Goal: Task Accomplishment & Management: Use online tool/utility

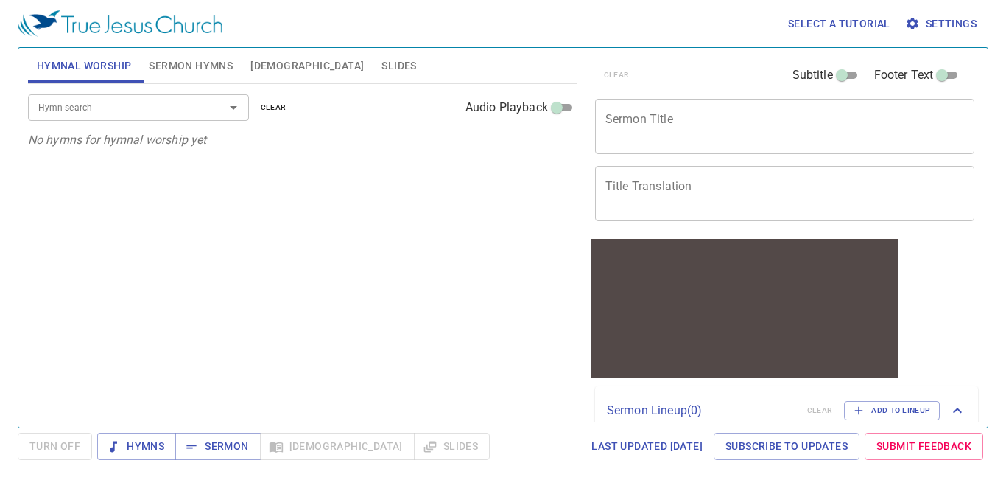
click at [426, 230] on div "Hymn search Hymn search clear Audio Playback No hymns for hymnal worship yet" at bounding box center [302, 249] width 549 height 331
drag, startPoint x: 240, startPoint y: 235, endPoint x: 225, endPoint y: 186, distance: 51.5
click at [225, 186] on div "Hymn search Hymn search clear Audio Playback No hymns for hymnal worship yet" at bounding box center [302, 249] width 549 height 331
click at [95, 110] on input "Hymn search" at bounding box center [116, 107] width 169 height 17
click at [173, 67] on span "Sermon Hymns" at bounding box center [191, 66] width 84 height 18
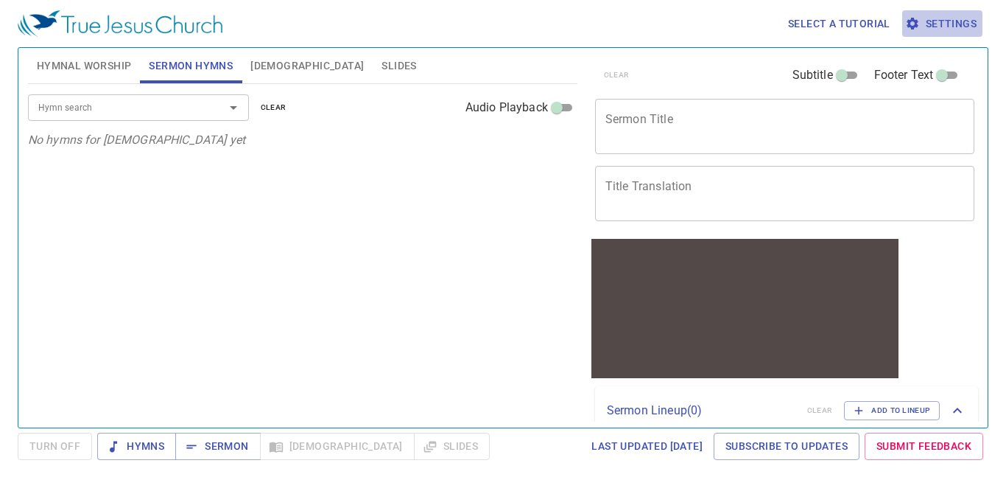
click at [932, 21] on span "Settings" at bounding box center [942, 24] width 69 height 18
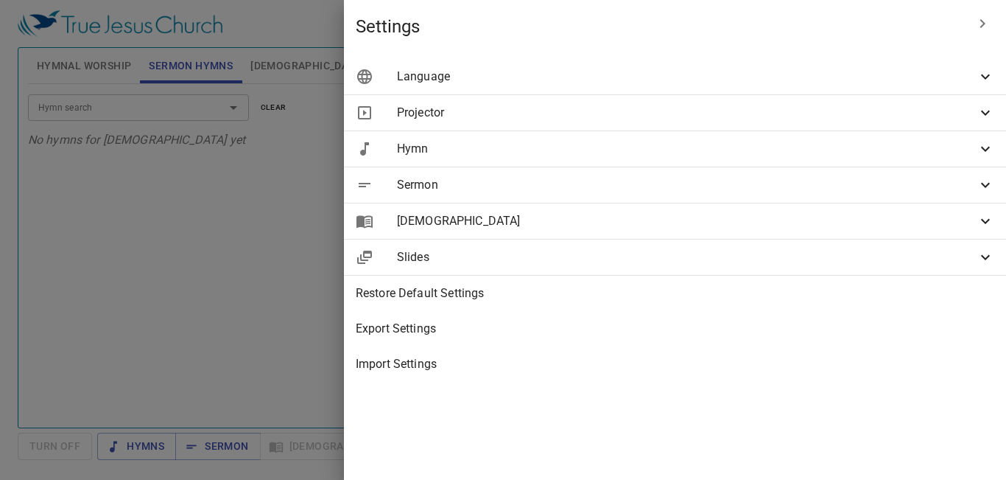
click at [893, 74] on span "Language" at bounding box center [687, 77] width 580 height 18
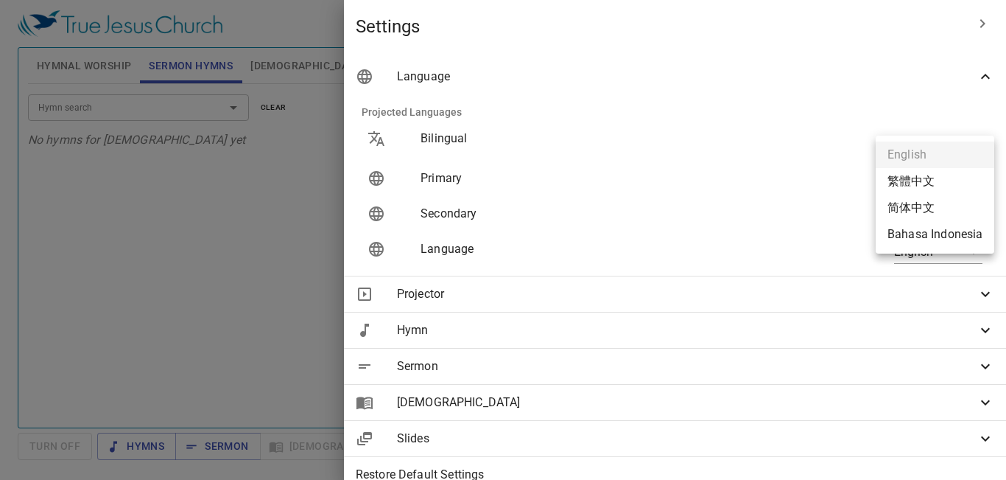
click at [938, 180] on body "Select a tutorial Settings Hymnal Worship Sermon Hymns [DEMOGRAPHIC_DATA] Slide…" at bounding box center [503, 240] width 1006 height 480
click at [957, 182] on li "繁體中文" at bounding box center [935, 181] width 119 height 27
type input "zh"
type input "en"
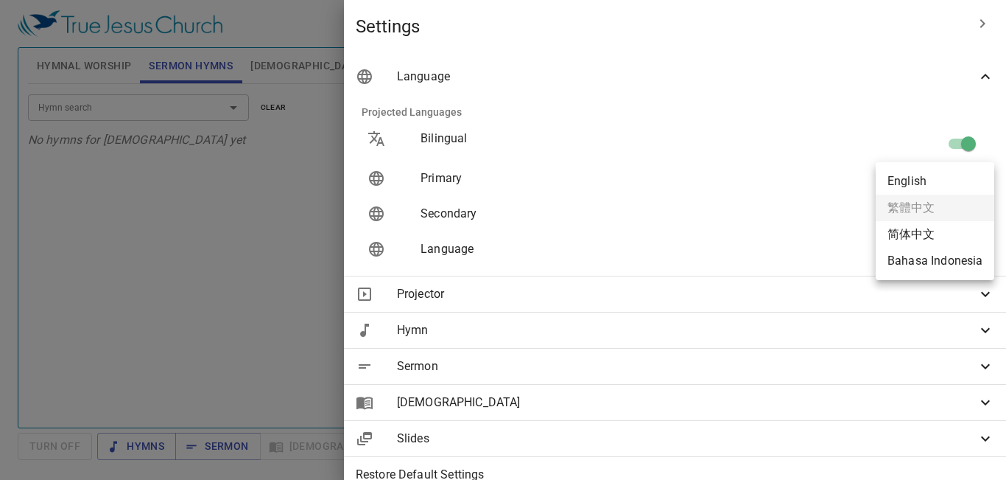
click at [957, 182] on body "Select a tutorial Settings Hymnal Worship Sermon Hymns Bible Slides Hymn search…" at bounding box center [503, 240] width 1006 height 480
click at [943, 258] on li "Bahasa Indonesia" at bounding box center [935, 260] width 119 height 27
type input "id"
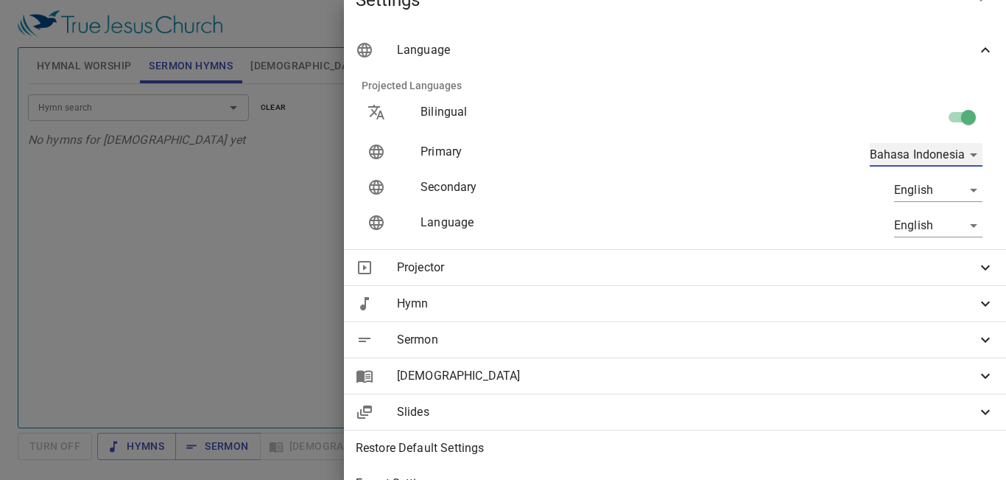
scroll to position [102, 0]
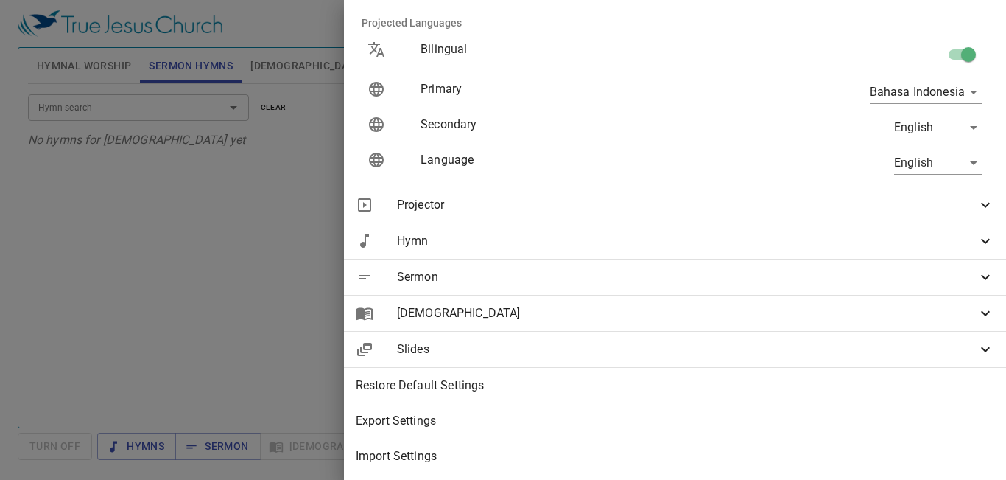
click at [471, 331] on div at bounding box center [503, 240] width 1006 height 480
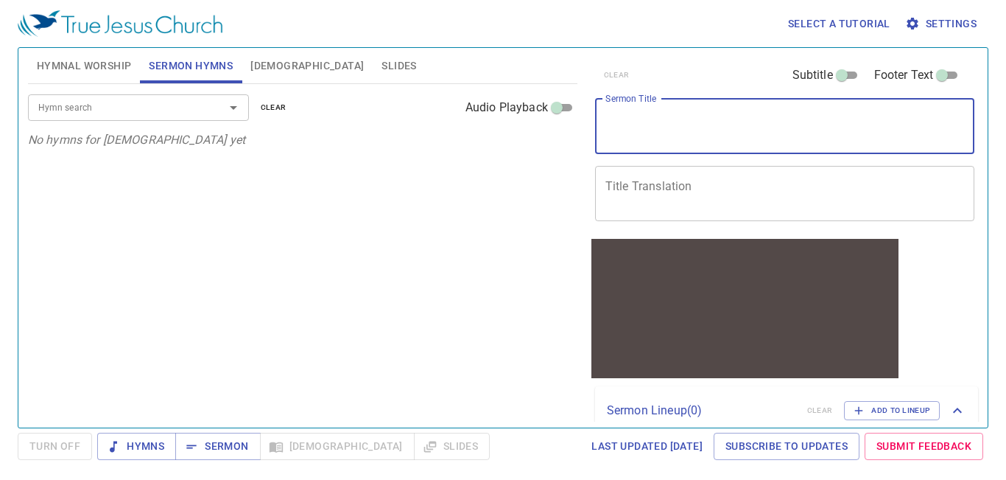
click at [629, 121] on textarea "Sermon Title" at bounding box center [784, 126] width 359 height 28
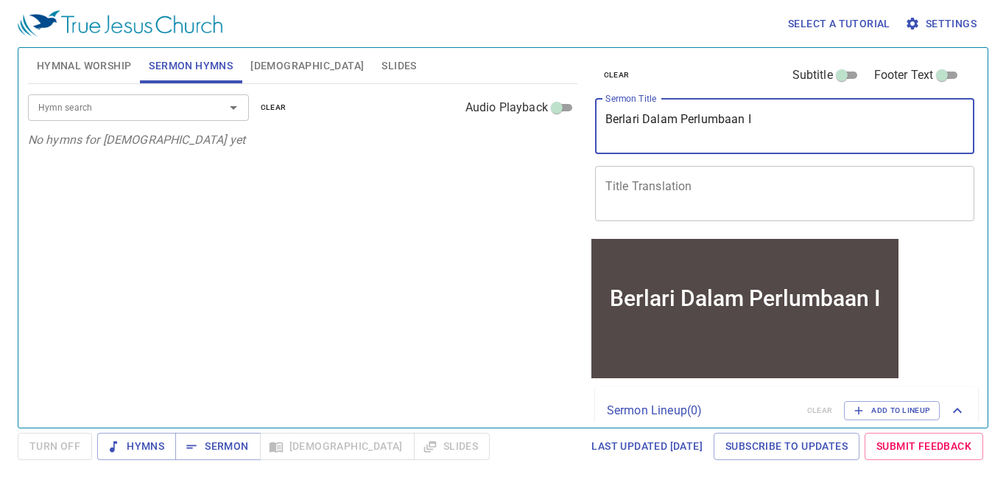
type textarea "Berlari Dalam Perlumbaan Im"
